Goal: Task Accomplishment & Management: Complete application form

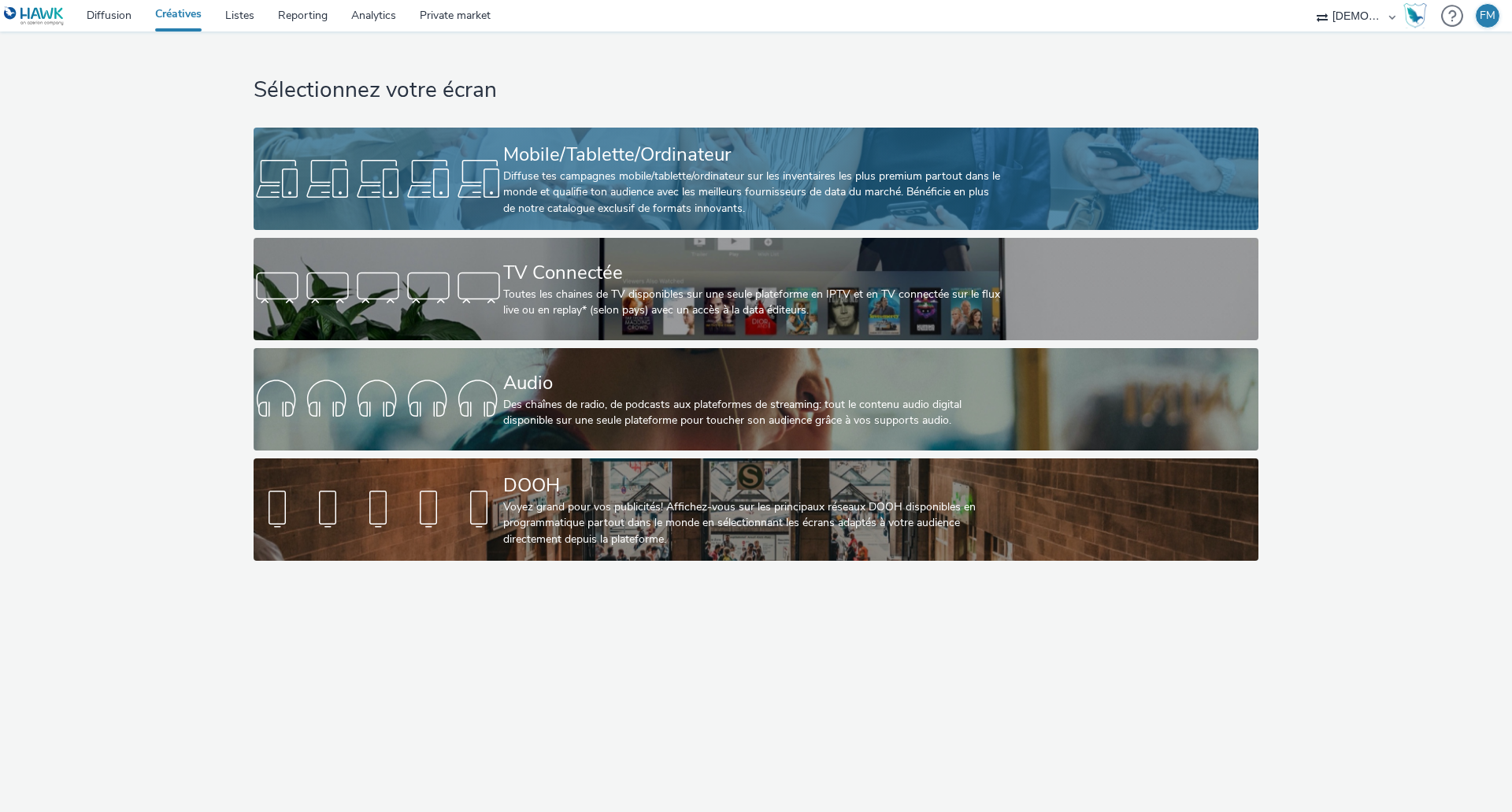
click at [687, 144] on div "Mobile/Tablette/Ordinateur" at bounding box center [754, 154] width 500 height 27
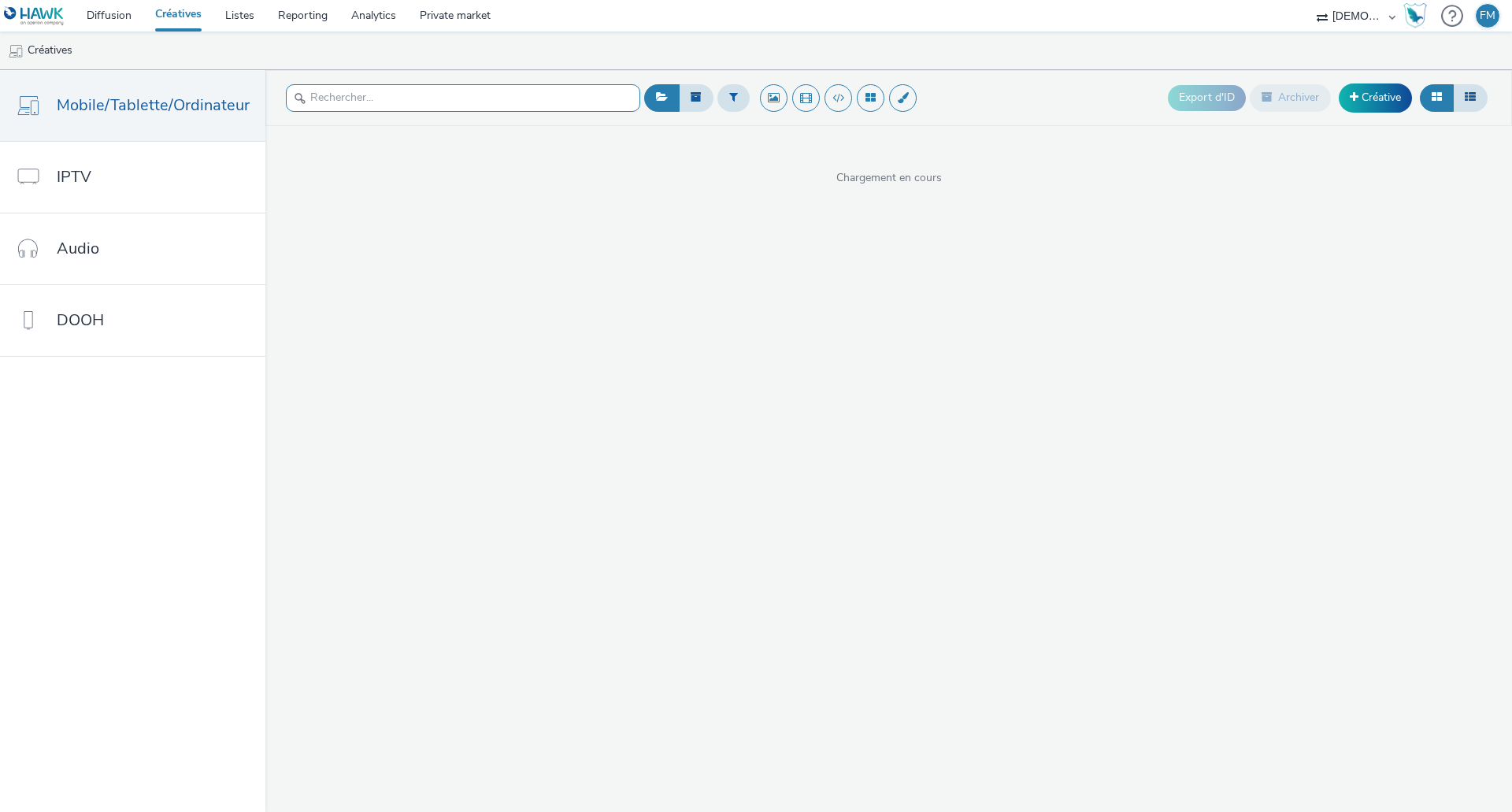
click at [538, 92] on input "text" at bounding box center [463, 98] width 354 height 27
click at [1376, 96] on link "Créative" at bounding box center [1375, 98] width 73 height 28
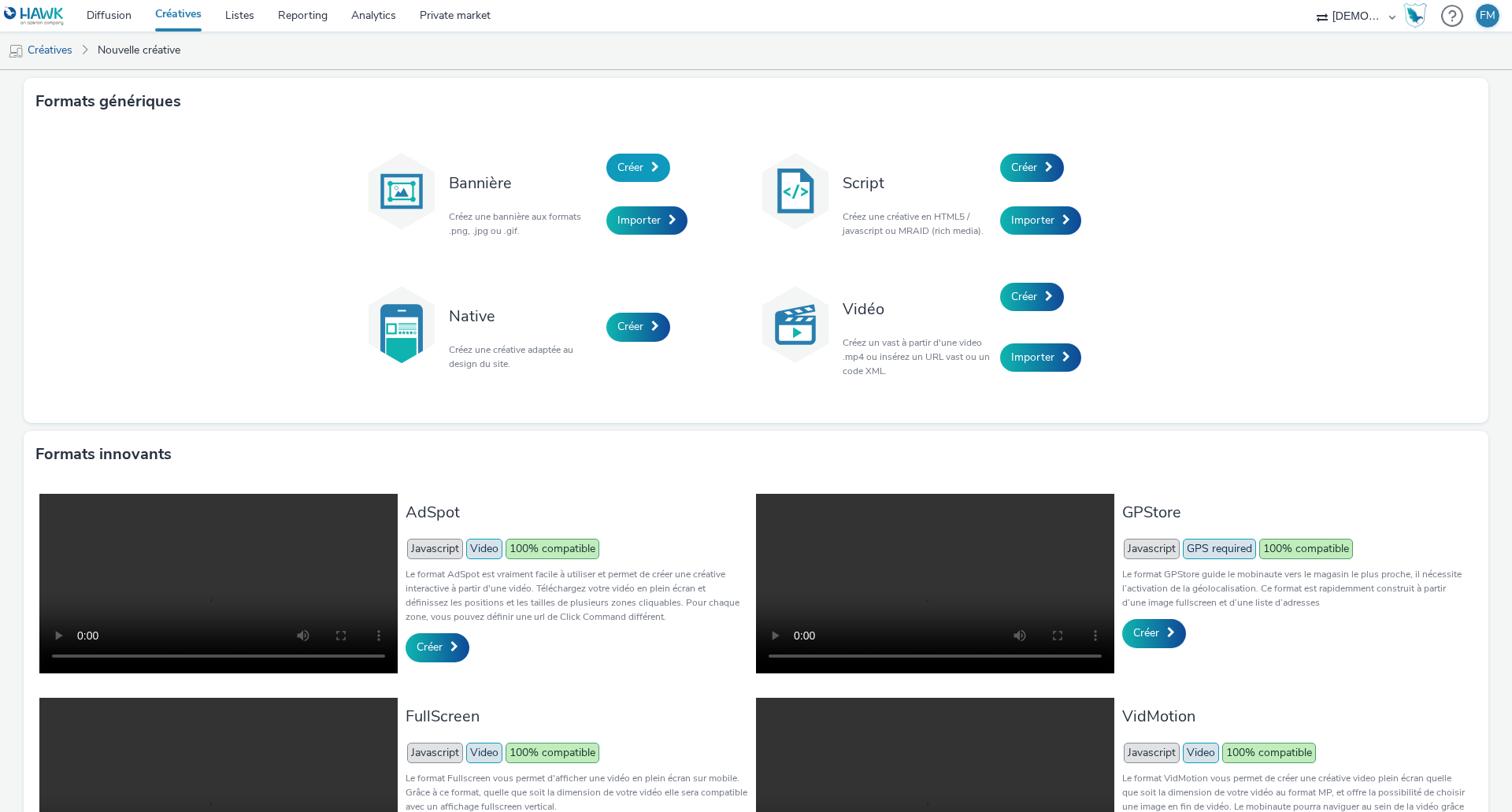
click at [618, 161] on span "Créer" at bounding box center [631, 167] width 26 height 15
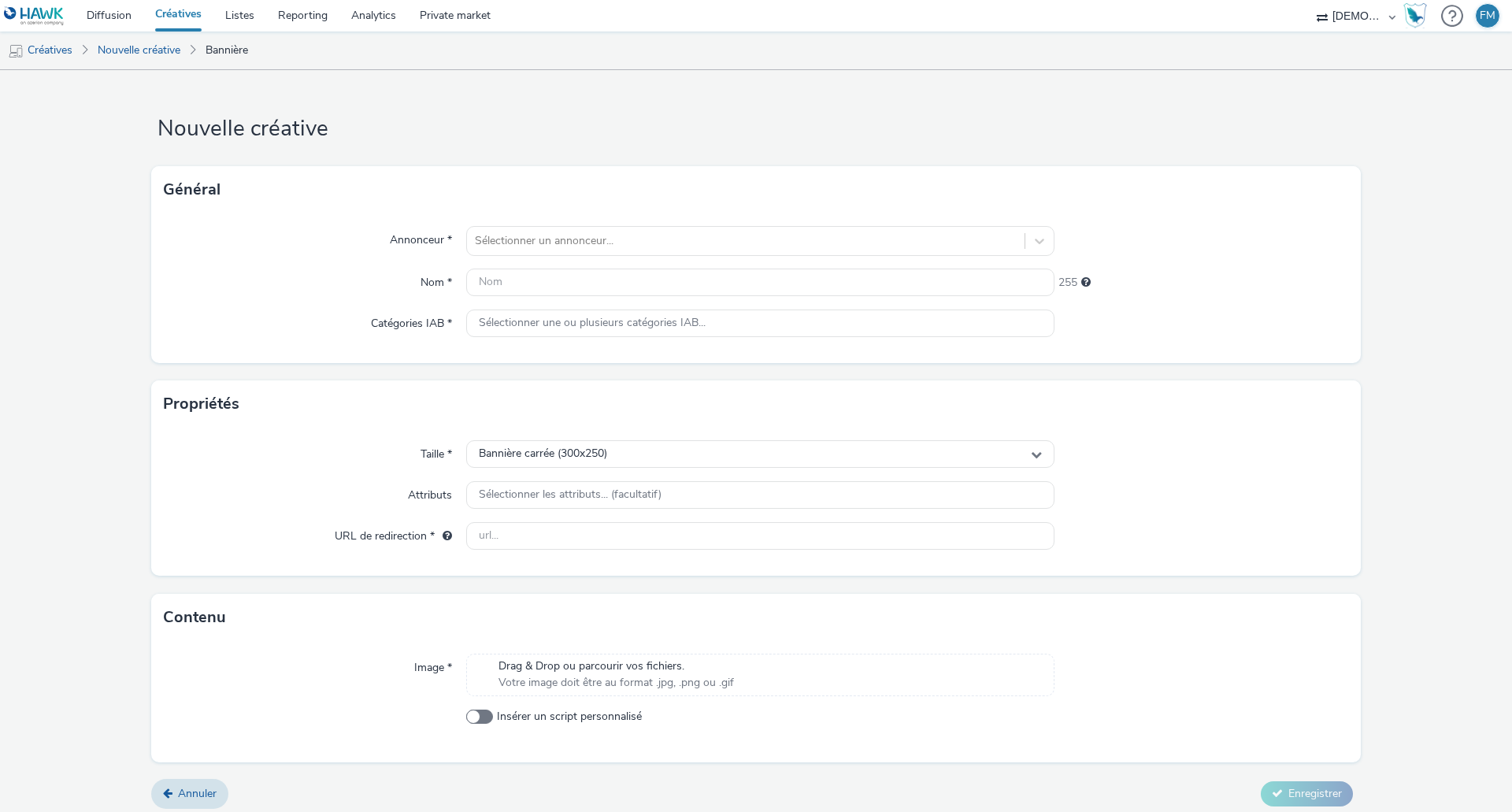
click at [551, 223] on div "Annonceur * Sélectionner un annonceur... Nom * 255 Catégories IAB * Sélectionne…" at bounding box center [756, 288] width 1209 height 149
click at [556, 242] on div at bounding box center [746, 240] width 542 height 19
type input "sidom"
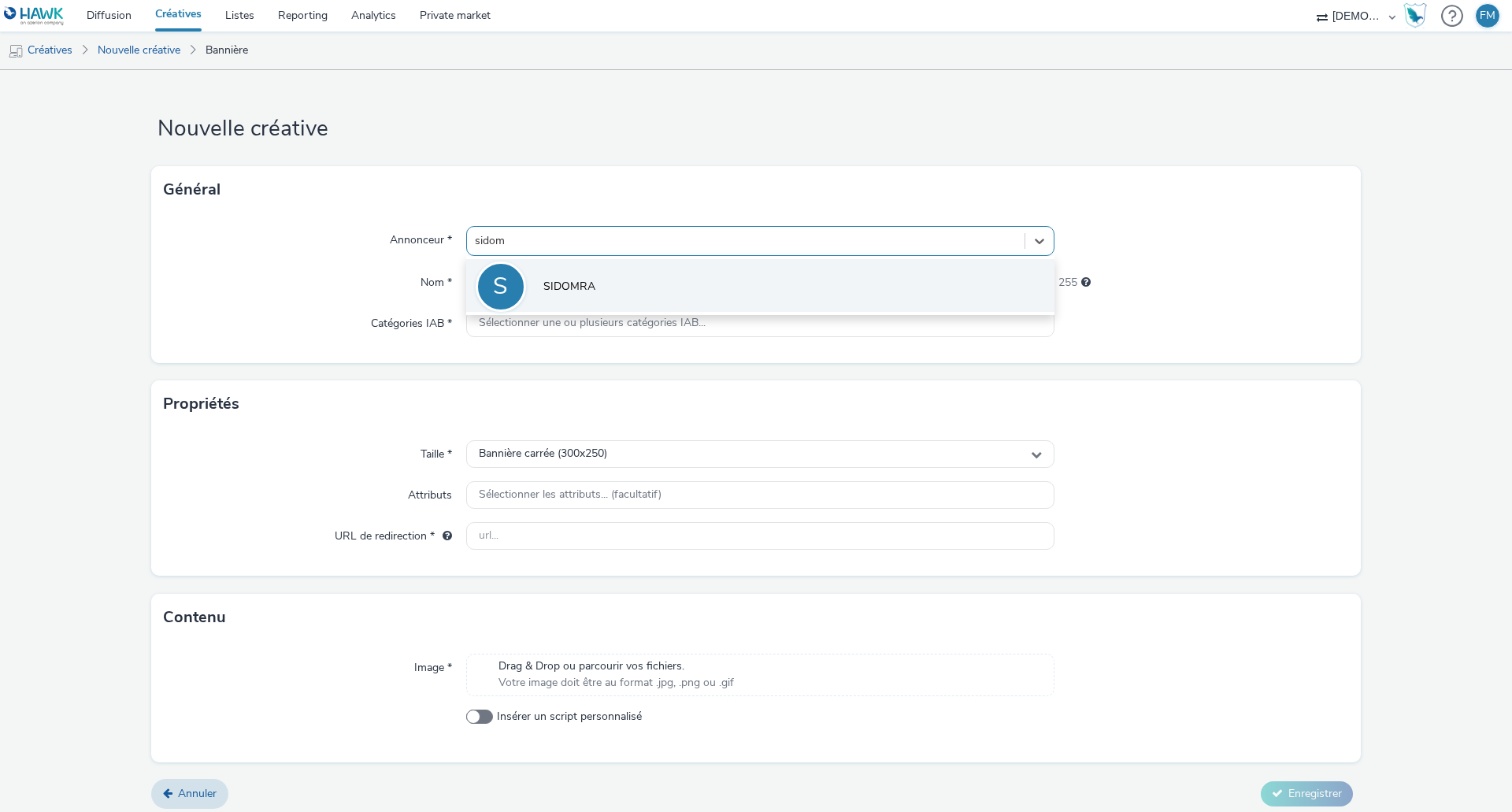
click at [671, 276] on li "S SIDOMRA" at bounding box center [760, 285] width 589 height 53
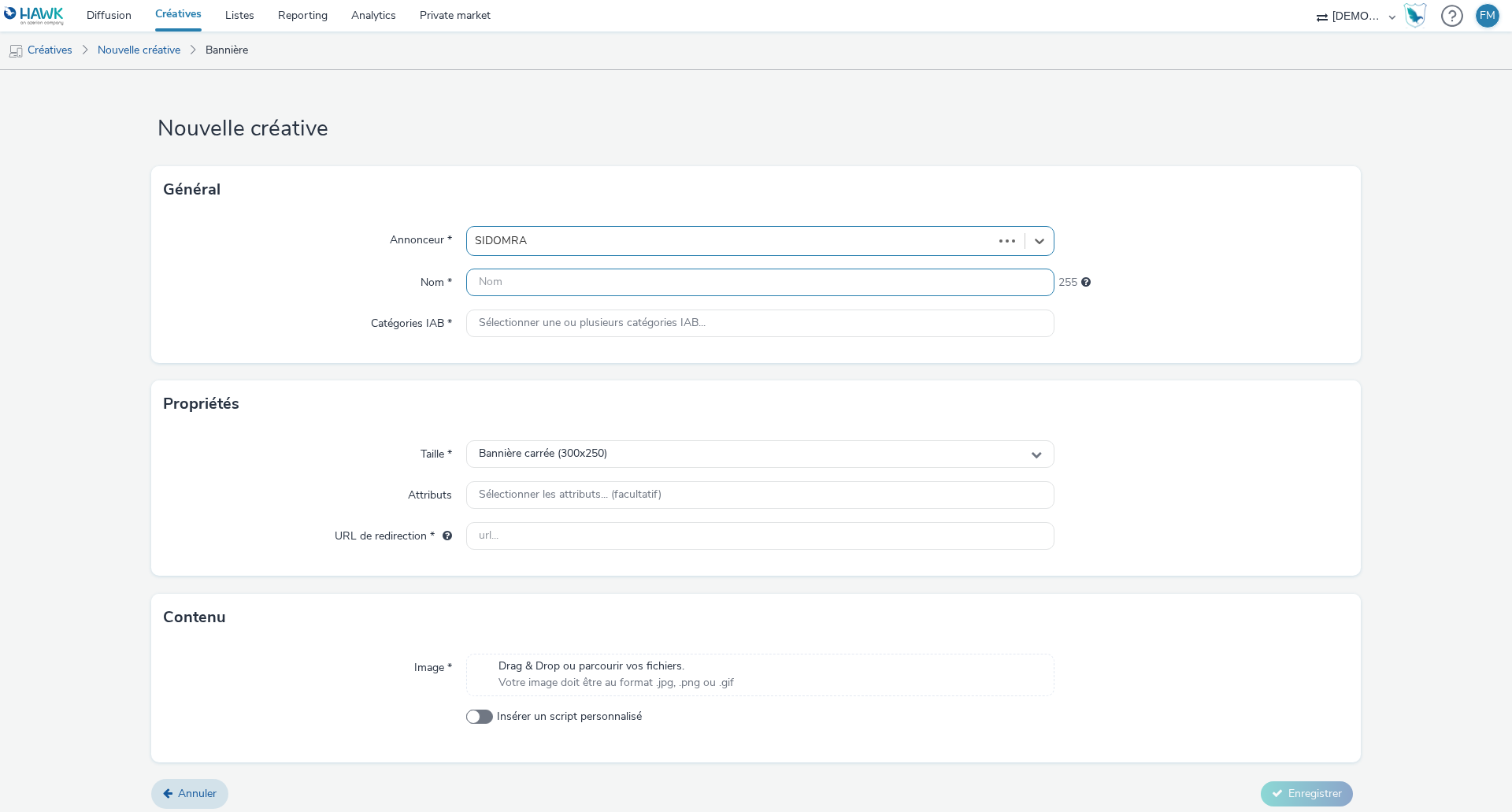
click at [671, 277] on input "text" at bounding box center [760, 282] width 589 height 27
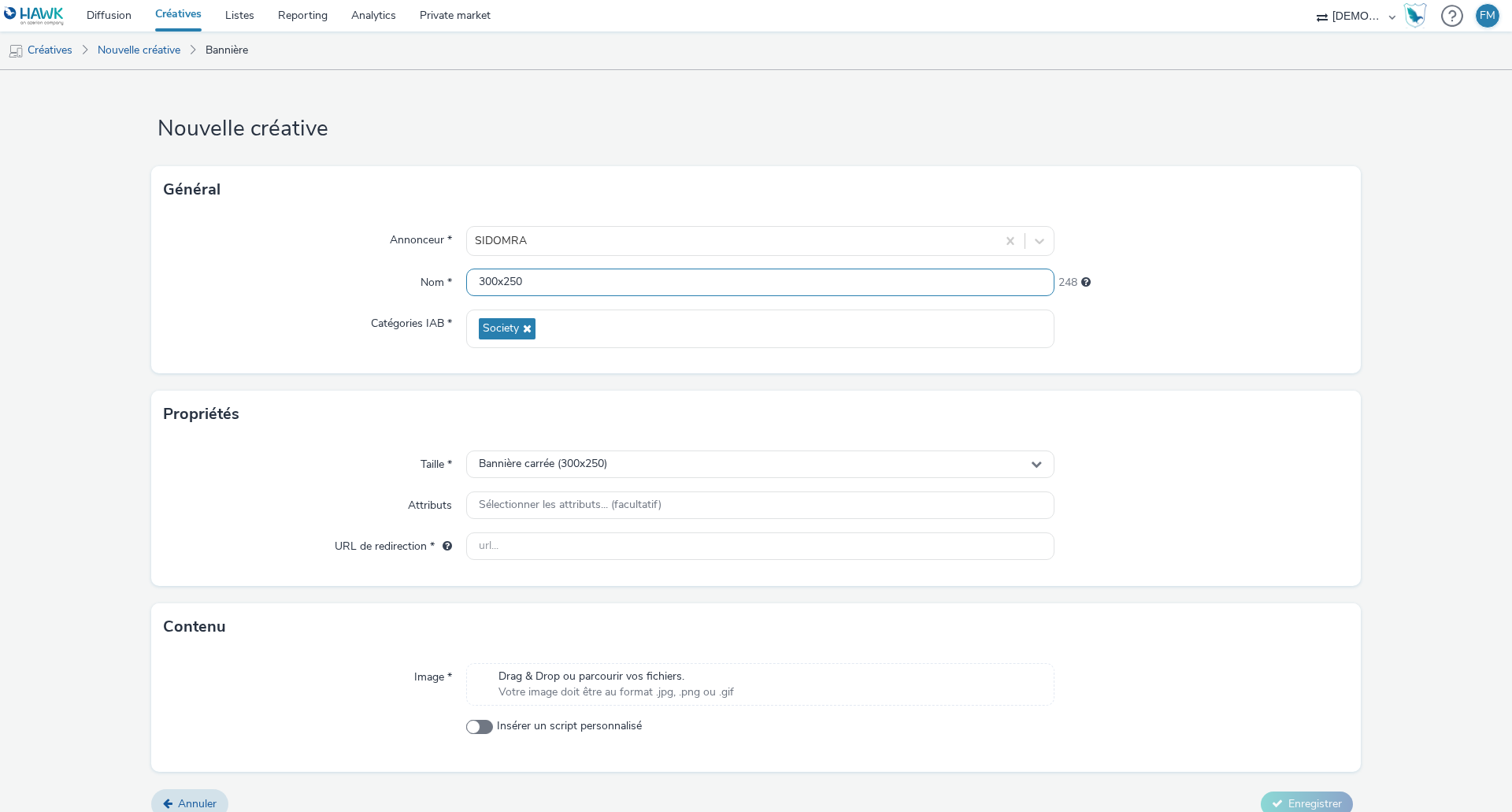
type input "300x250"
click at [751, 146] on form "Nouvelle créative Général Annonceur * SIDOMRA Nom * 300x250 248 Catégories IAB …" at bounding box center [756, 450] width 1512 height 760
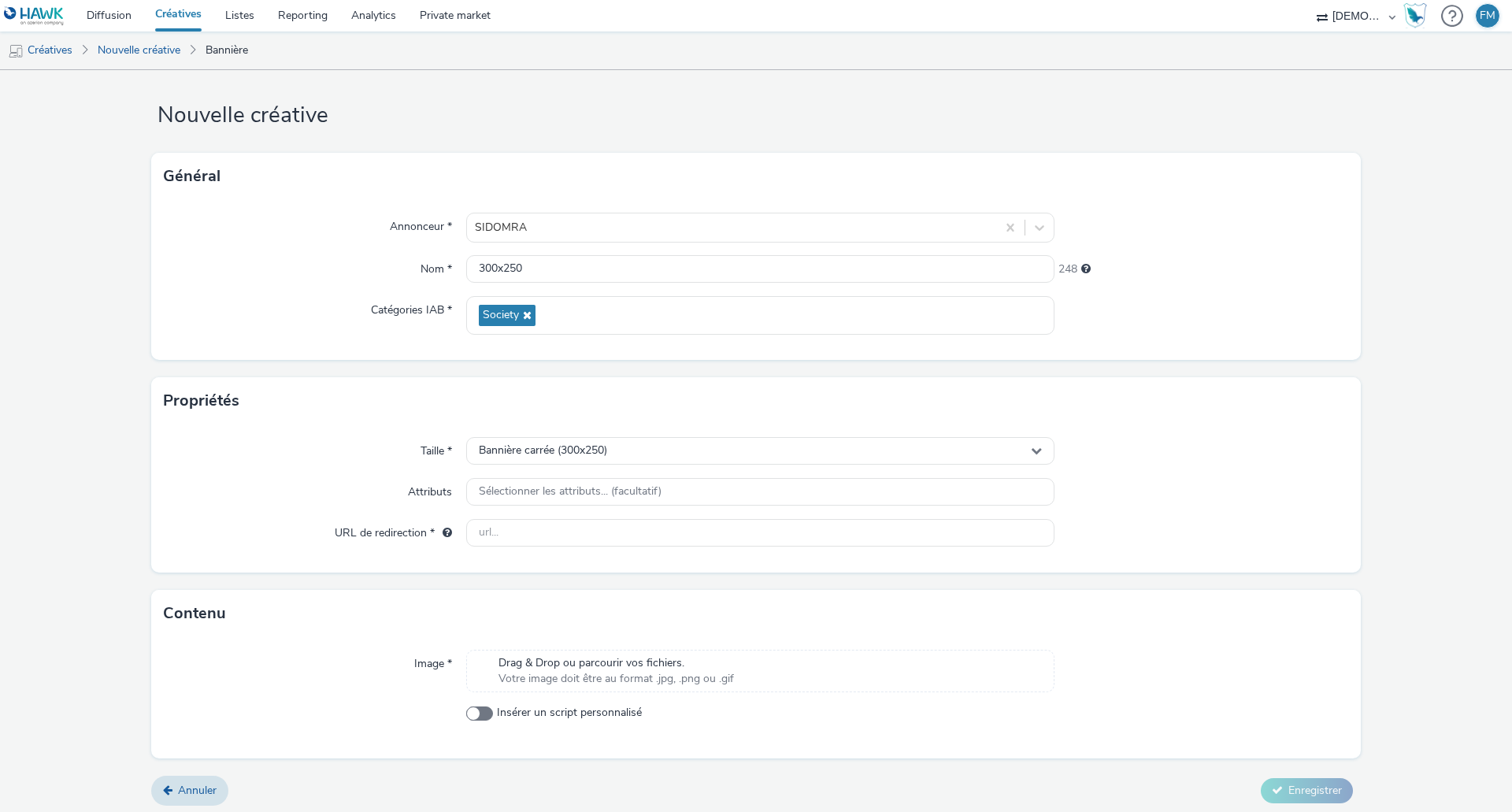
scroll to position [19, 0]
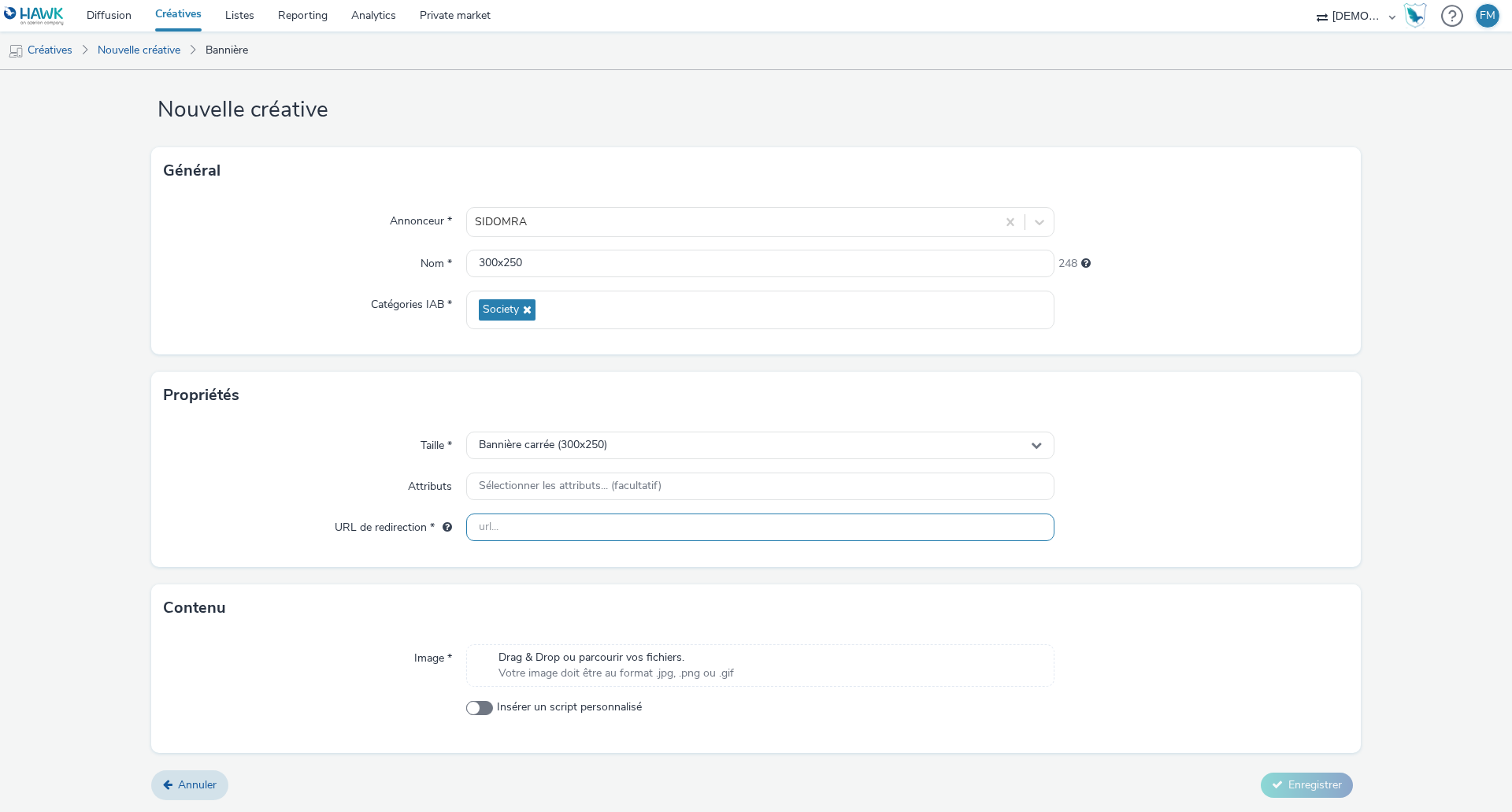
click at [564, 536] on input "text" at bounding box center [760, 527] width 589 height 27
paste input "[URL][DOMAIN_NAME]"
click at [1185, 508] on div "Taille * Bannière carrée (300x250) Attributs Sélectionner les attributs... (fac…" at bounding box center [756, 493] width 1209 height 148
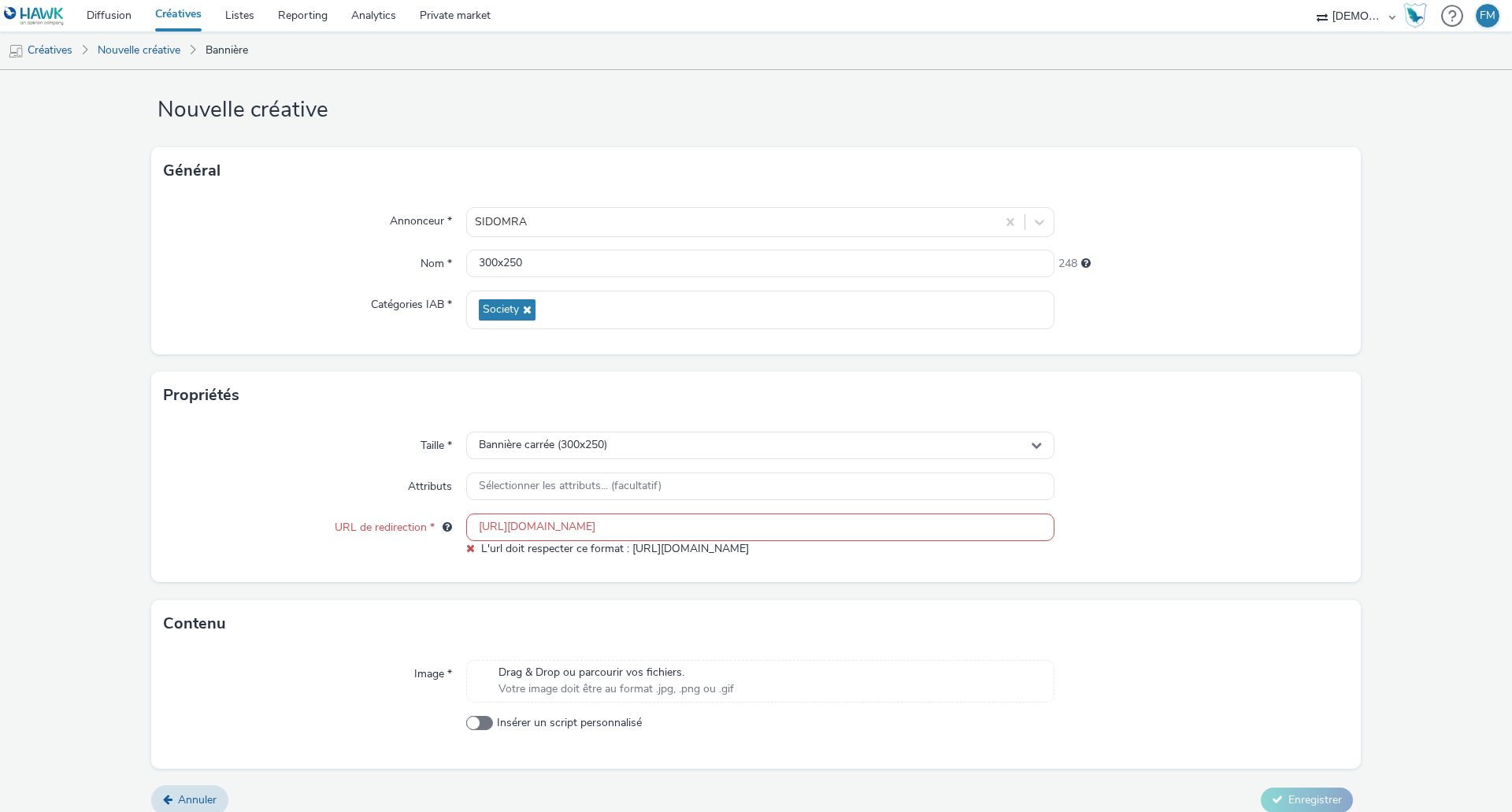
click at [492, 525] on input "[URL][DOMAIN_NAME]" at bounding box center [760, 527] width 589 height 27
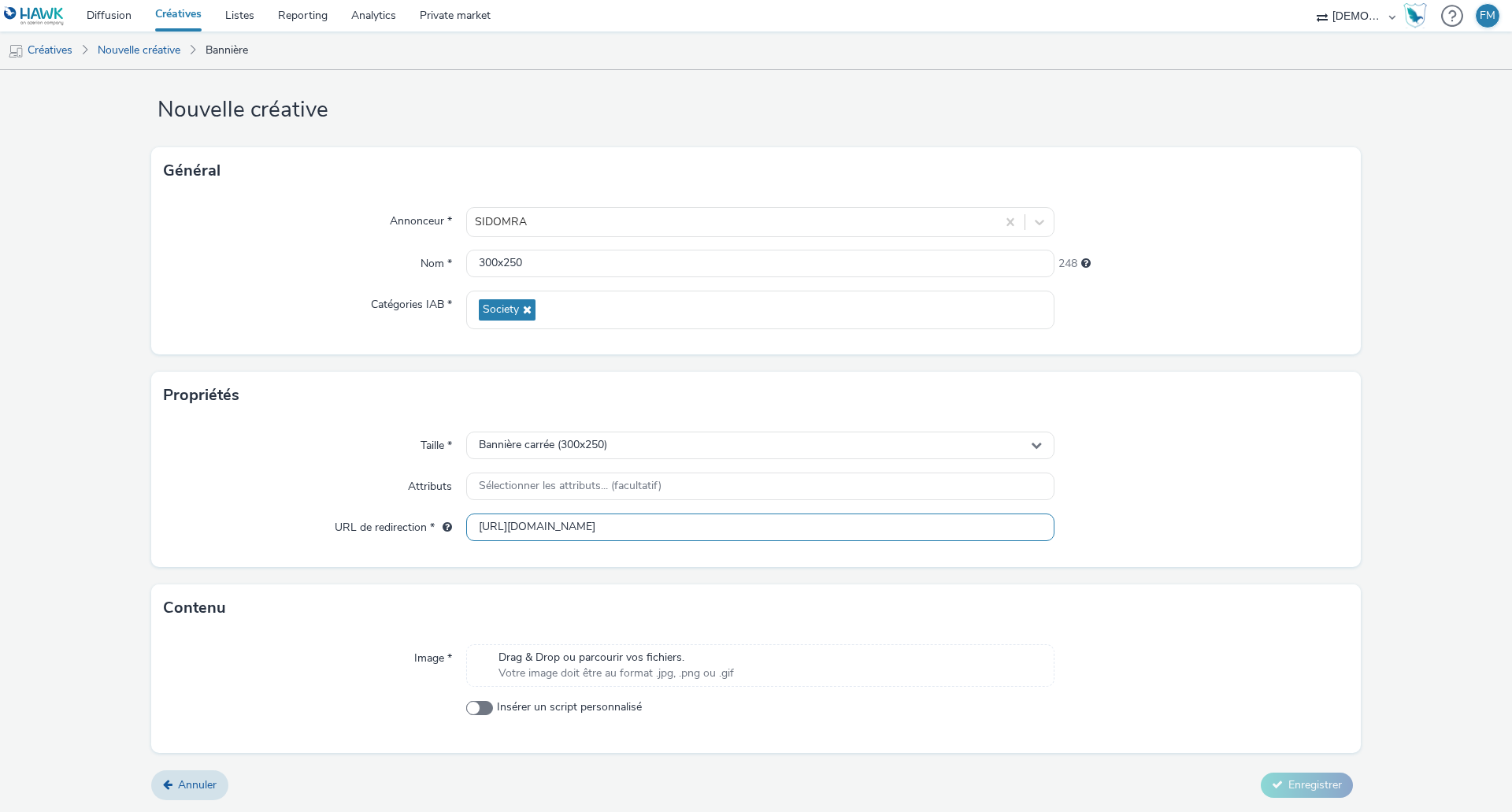
type input "[URL][DOMAIN_NAME]"
click at [1262, 495] on div at bounding box center [1202, 486] width 295 height 28
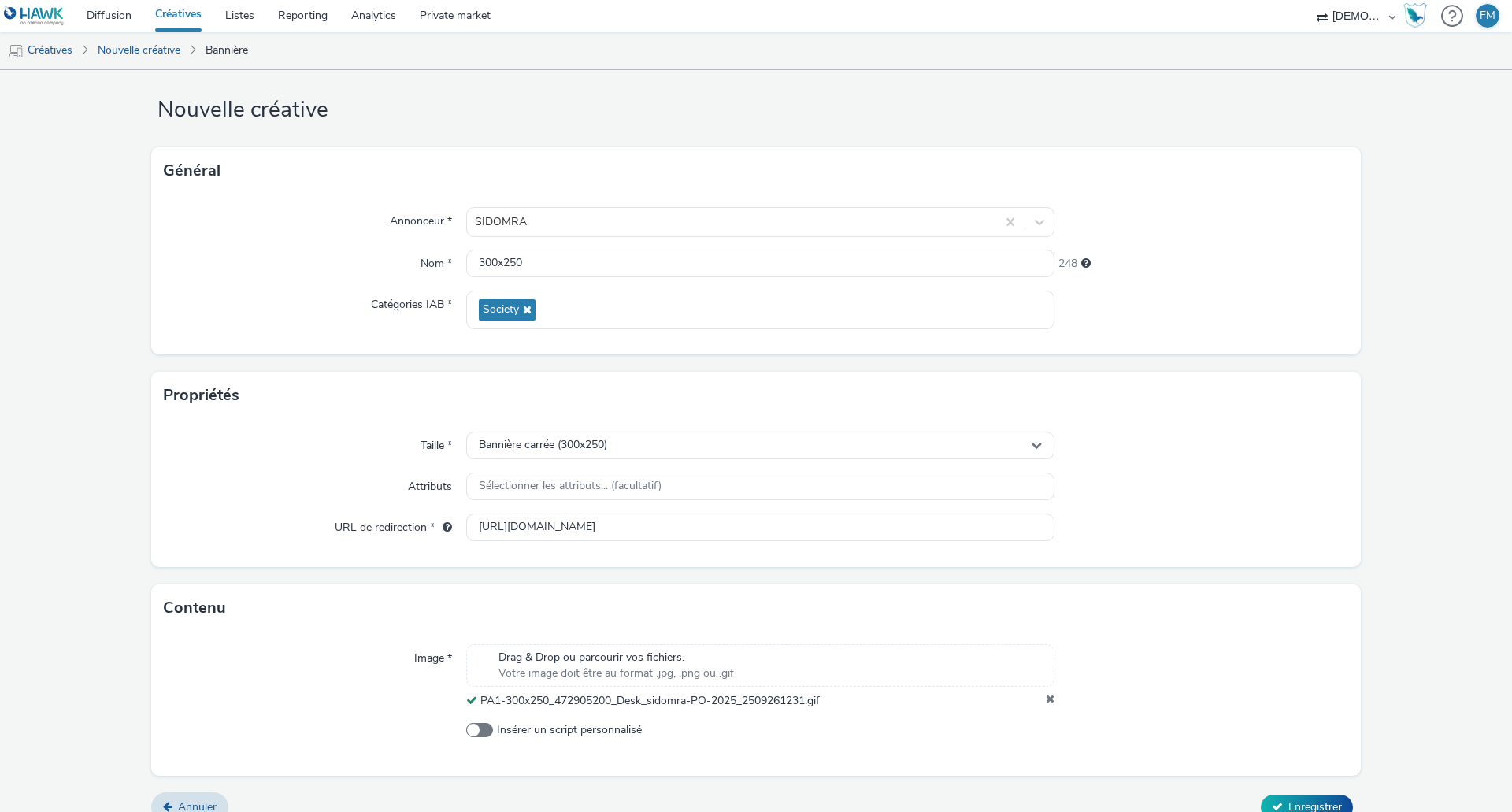
scroll to position [41, 0]
